Goal: Find specific page/section: Find specific page/section

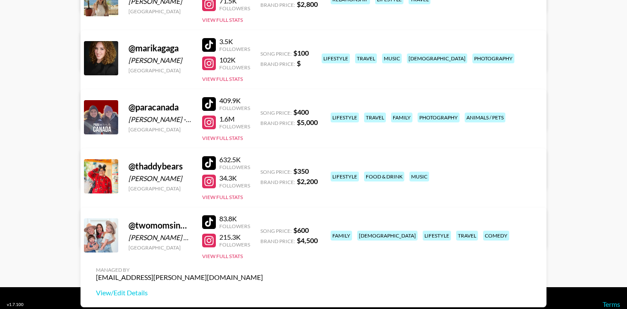
scroll to position [349, 0]
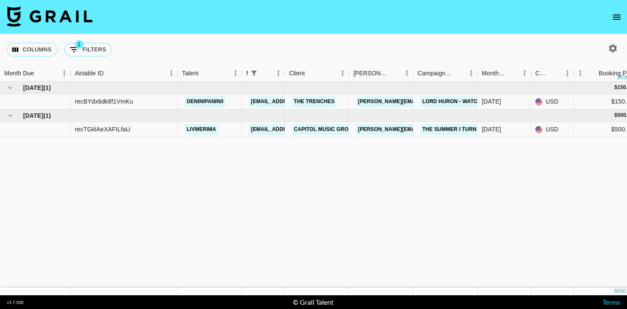
click at [45, 16] on img at bounding box center [50, 16] width 86 height 21
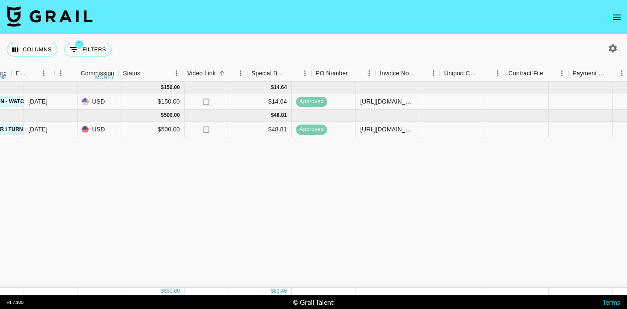
scroll to position [0, 649]
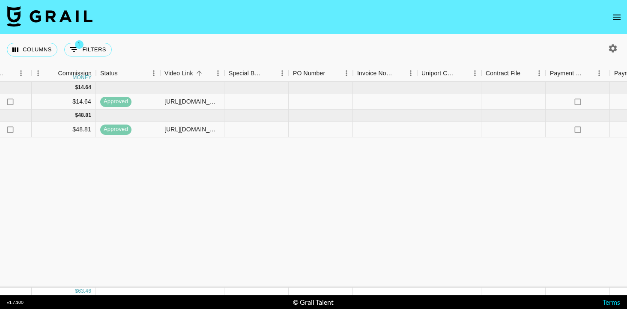
click at [78, 17] on img at bounding box center [50, 16] width 86 height 21
click at [48, 17] on img at bounding box center [50, 16] width 86 height 21
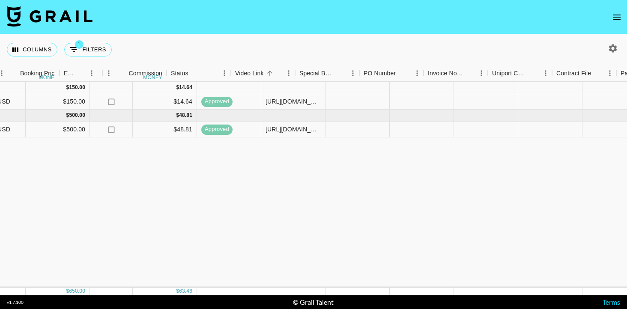
scroll to position [0, 512]
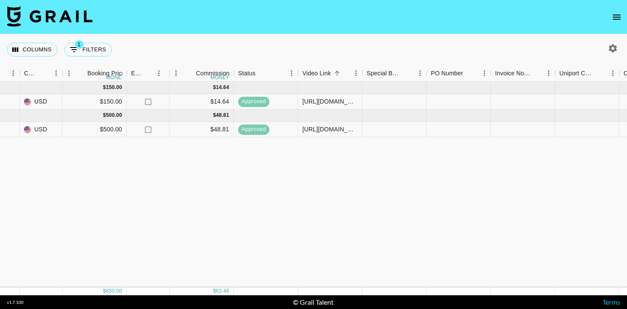
click at [618, 17] on icon "open drawer" at bounding box center [617, 17] width 8 height 5
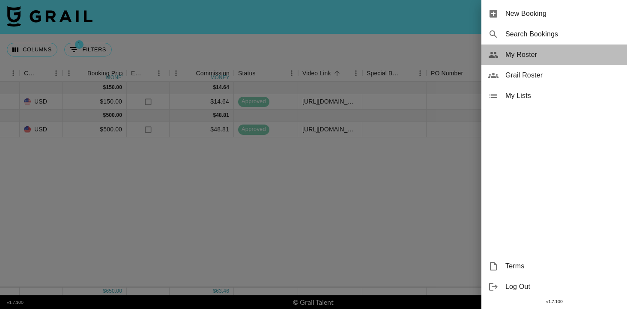
click at [528, 60] on div "My Roster" at bounding box center [555, 55] width 146 height 21
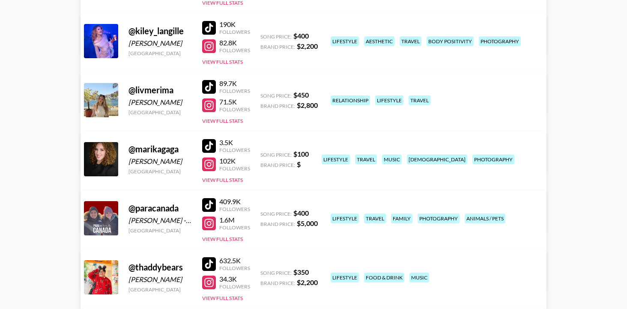
scroll to position [236, 0]
click at [207, 144] on div at bounding box center [209, 146] width 14 height 14
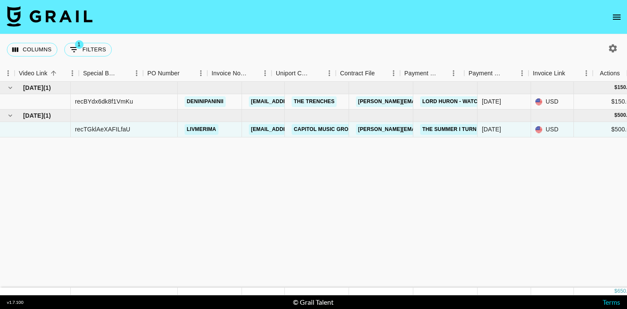
scroll to position [0, 795]
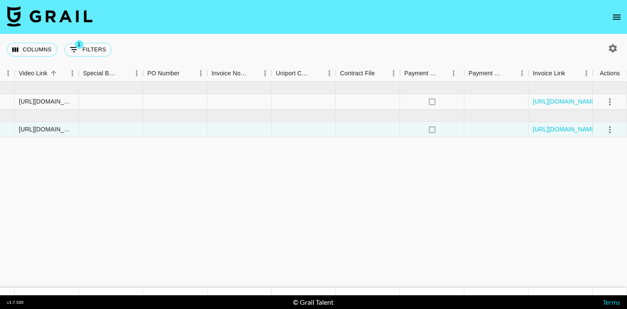
click at [72, 24] on img at bounding box center [50, 16] width 86 height 21
